Goal: Find contact information: Find contact information

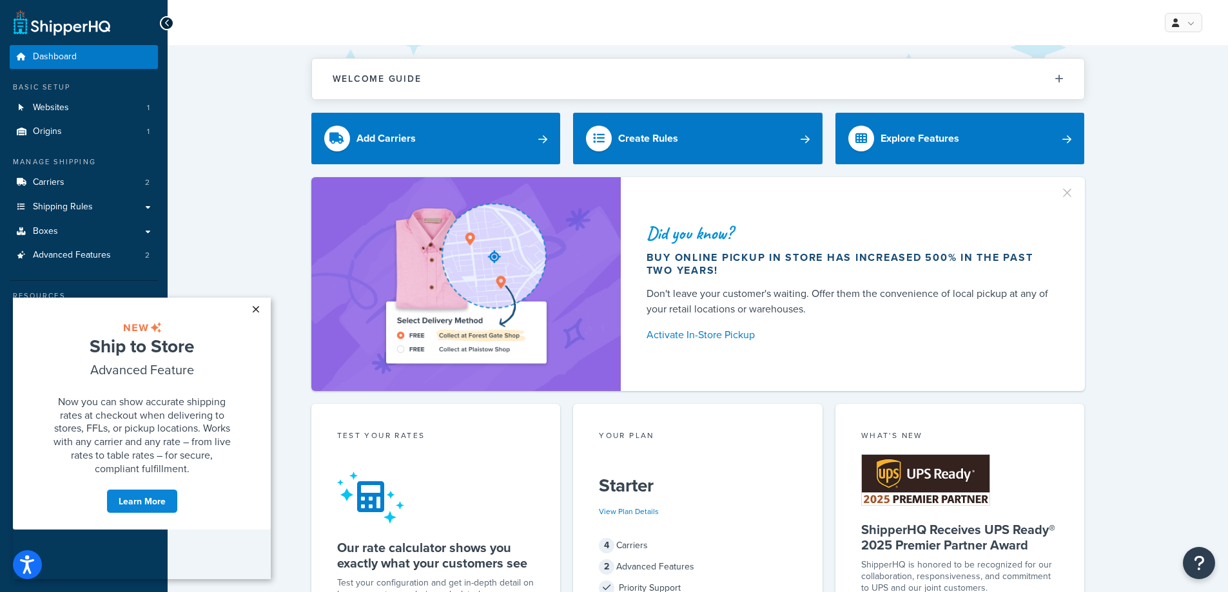
click at [254, 308] on link "×" at bounding box center [255, 309] width 23 height 23
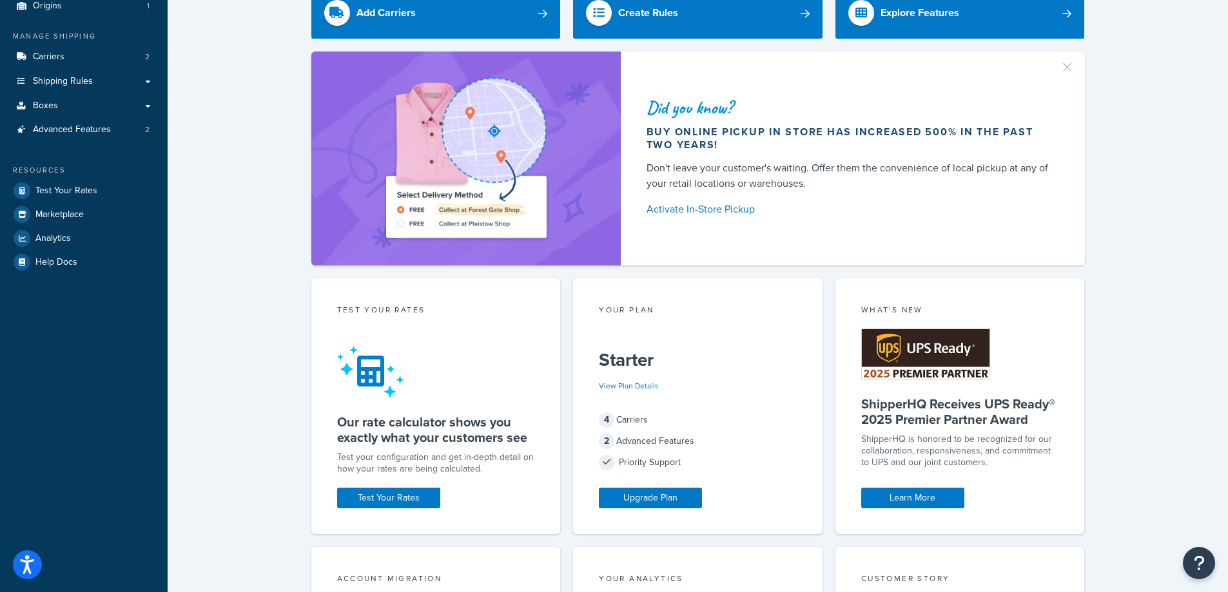
scroll to position [129, 0]
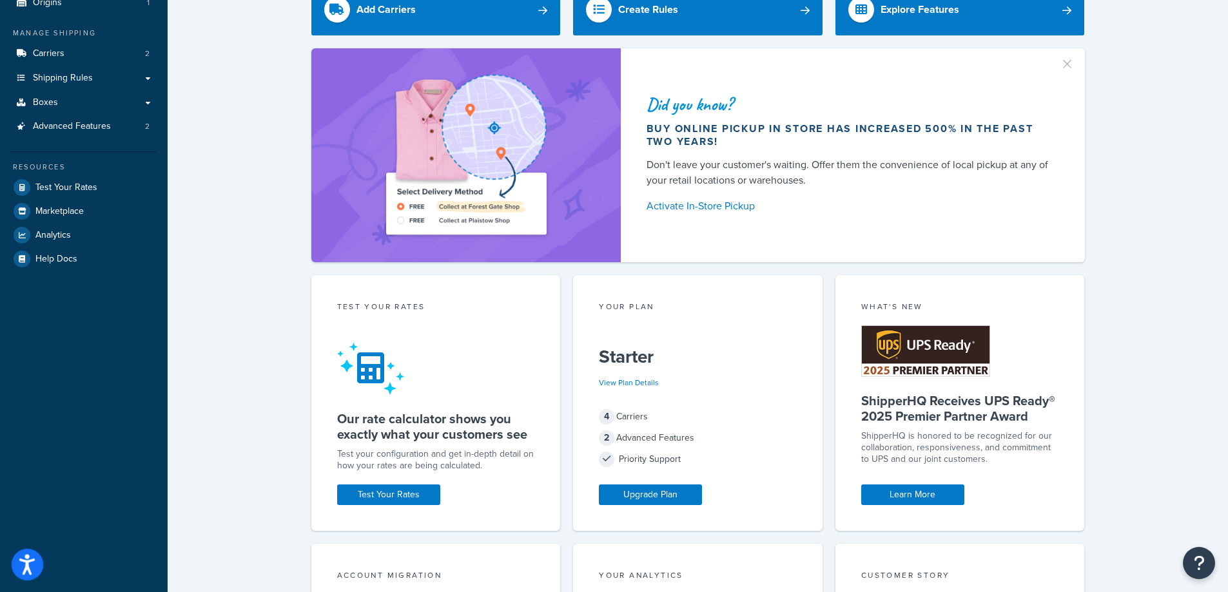
click at [31, 566] on icon "Open accessiBe: accessibility options, statement and help" at bounding box center [26, 564] width 15 height 21
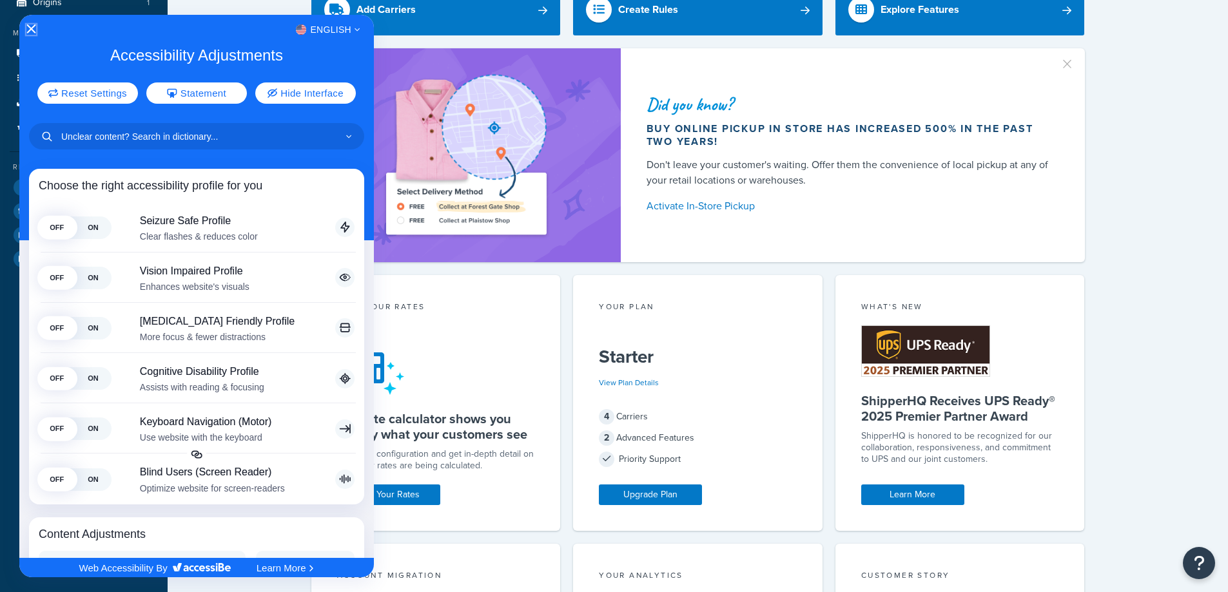
click at [32, 27] on icon "Close Accessibility Interface" at bounding box center [30, 28] width 9 height 9
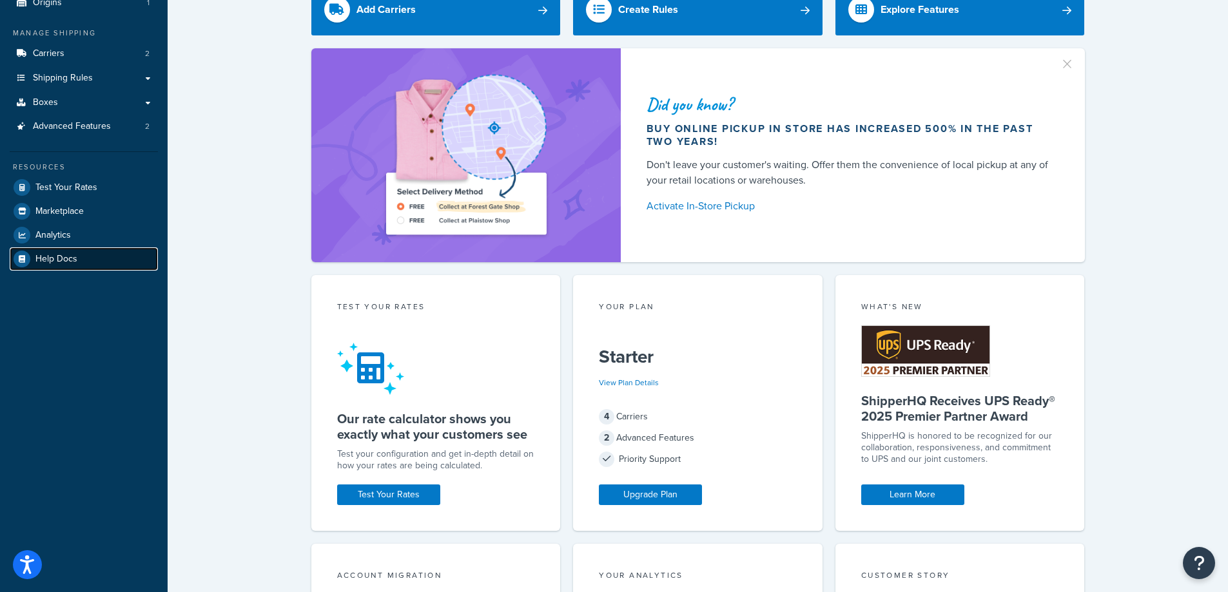
click at [52, 259] on span "Help Docs" at bounding box center [56, 259] width 42 height 11
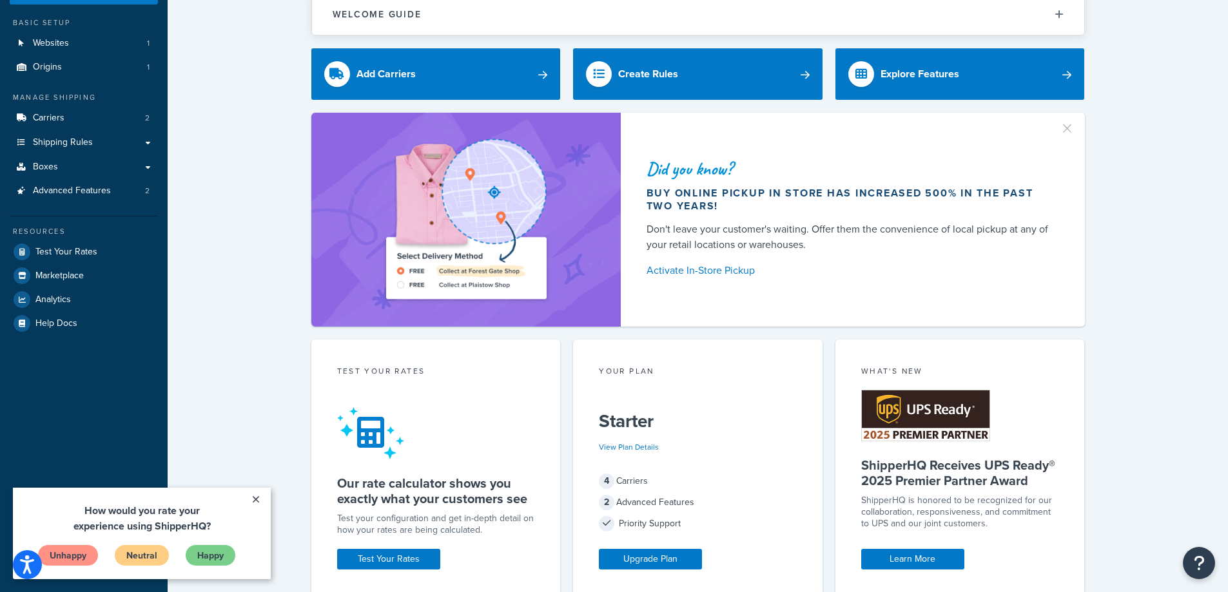
scroll to position [129, 0]
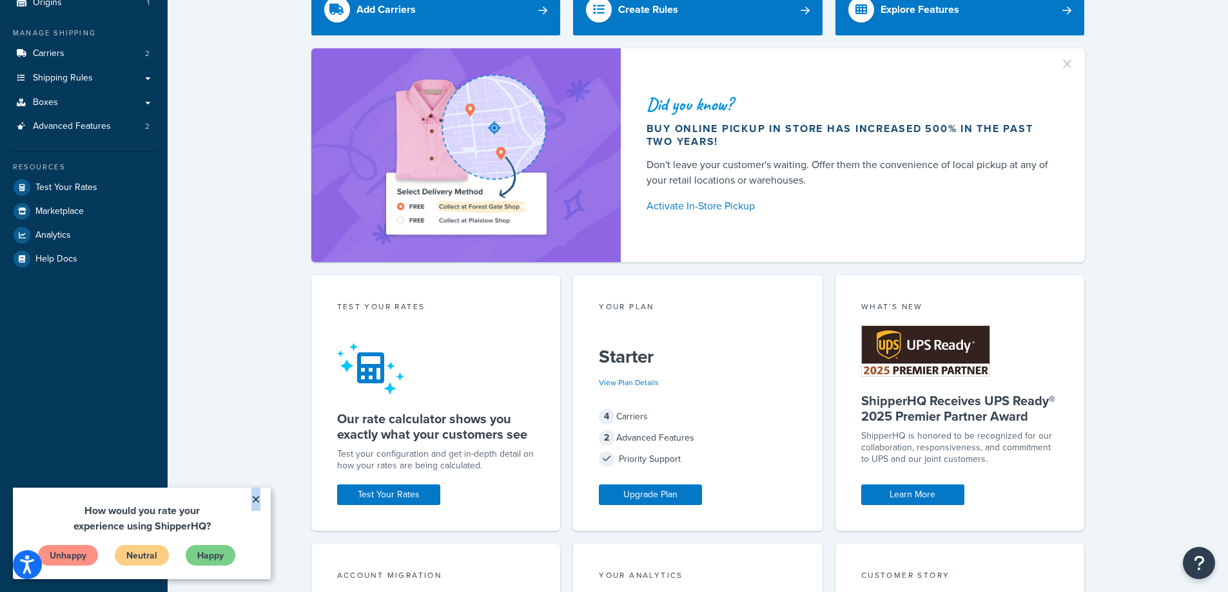
click at [256, 500] on link "×" at bounding box center [255, 499] width 23 height 23
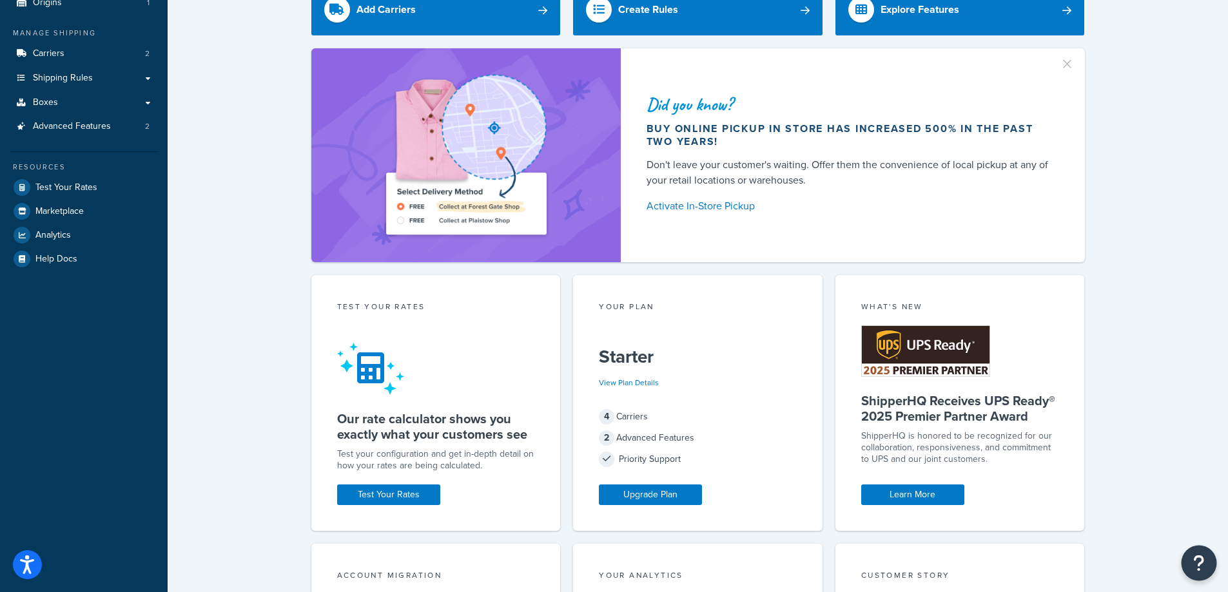
click at [1200, 561] on icon "Open Resource Center" at bounding box center [1199, 563] width 12 height 18
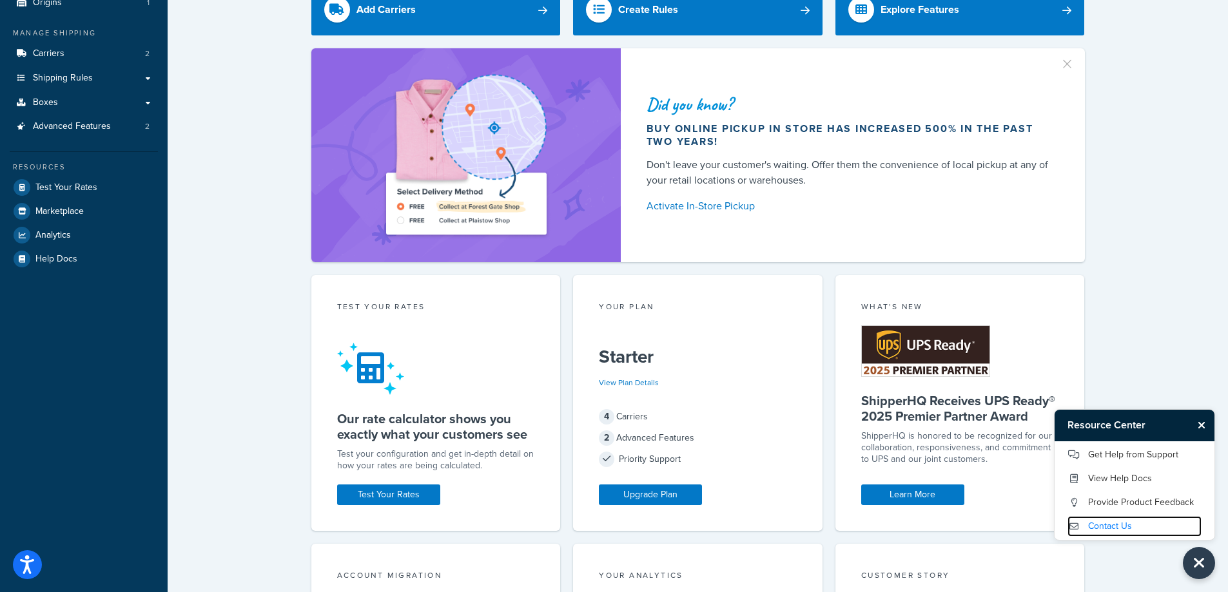
click at [1107, 523] on link "Contact Us" at bounding box center [1135, 526] width 134 height 21
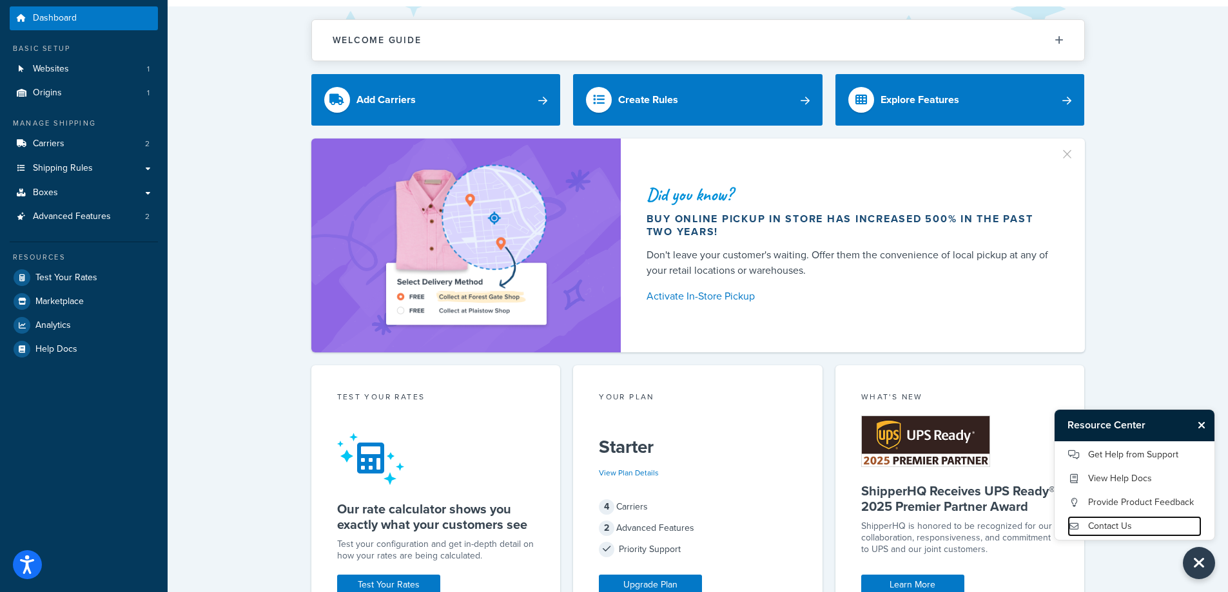
scroll to position [0, 0]
